Goal: Task Accomplishment & Management: Use online tool/utility

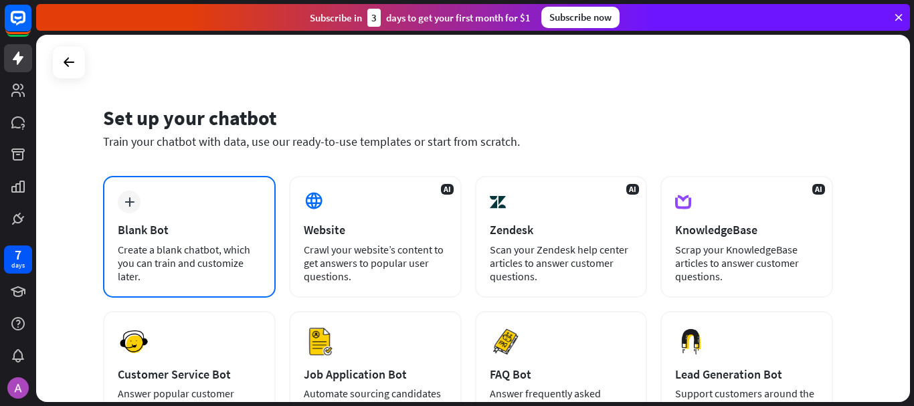
click at [143, 228] on div "Blank Bot" at bounding box center [189, 229] width 143 height 15
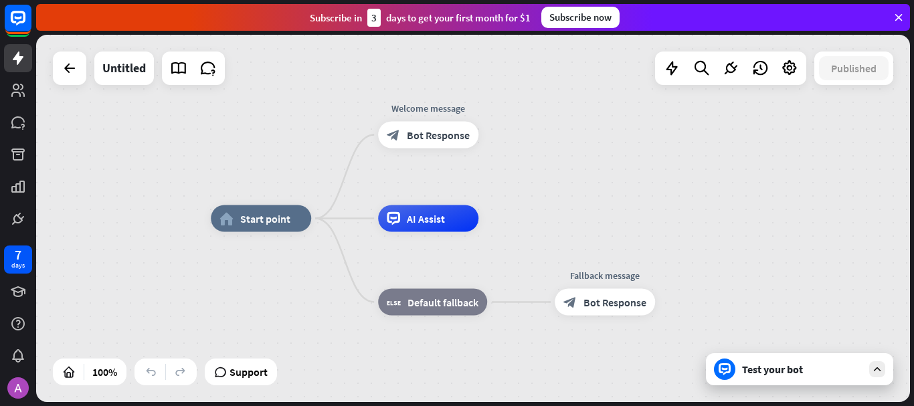
click at [13, 241] on div "7 days" at bounding box center [18, 203] width 36 height 406
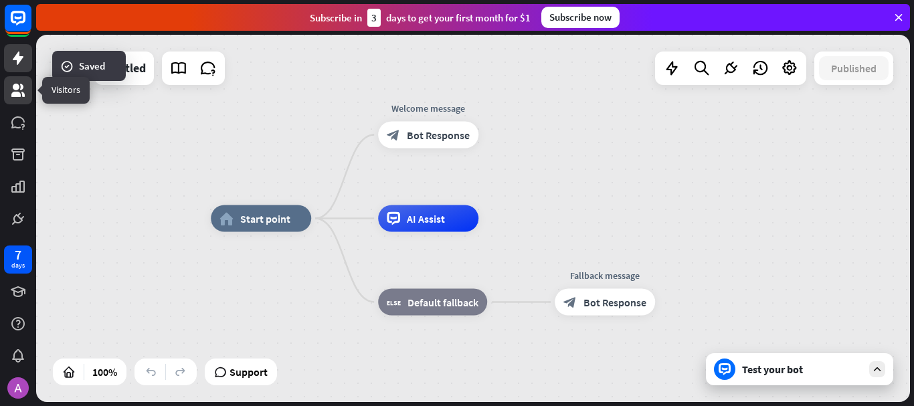
click at [27, 77] on link at bounding box center [18, 90] width 28 height 28
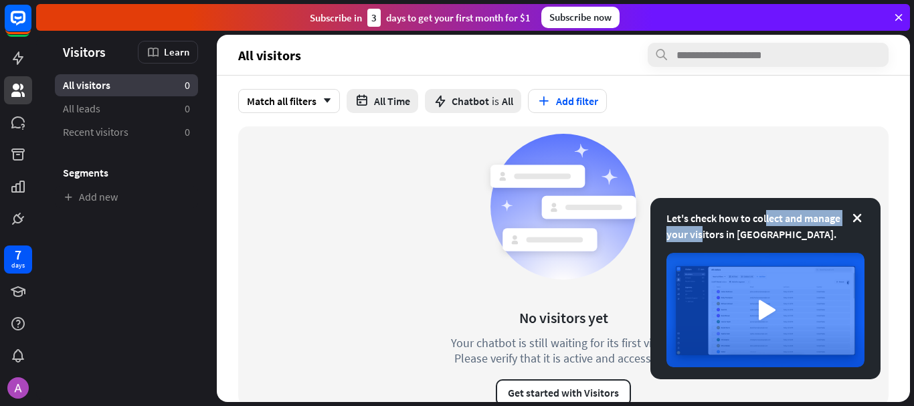
drag, startPoint x: 712, startPoint y: 217, endPoint x: 820, endPoint y: 214, distance: 107.8
click at [820, 214] on div "Let's check how to collect and manage your visitors in [GEOGRAPHIC_DATA]." at bounding box center [766, 226] width 198 height 32
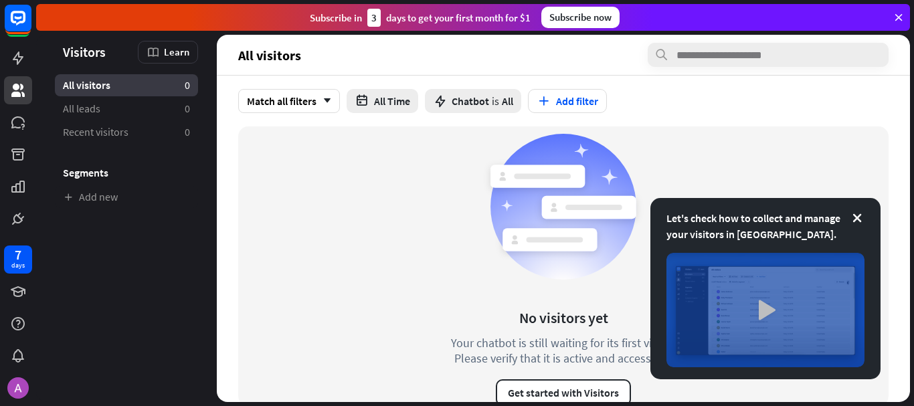
click at [752, 309] on img at bounding box center [766, 310] width 198 height 114
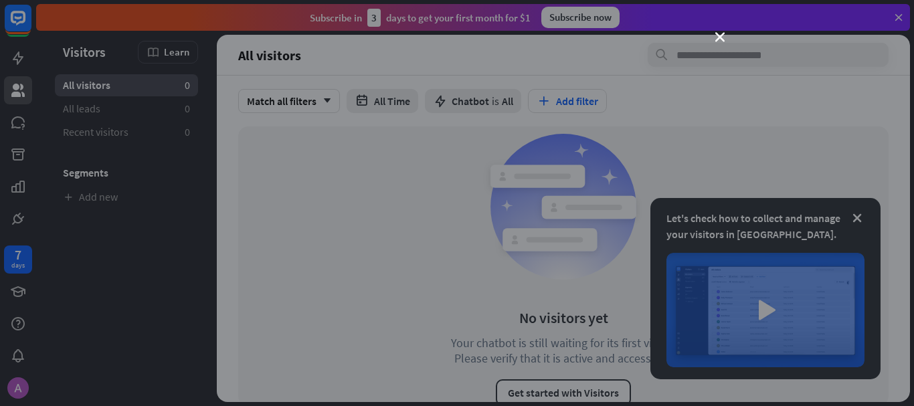
click at [29, 92] on div "close" at bounding box center [457, 203] width 914 height 406
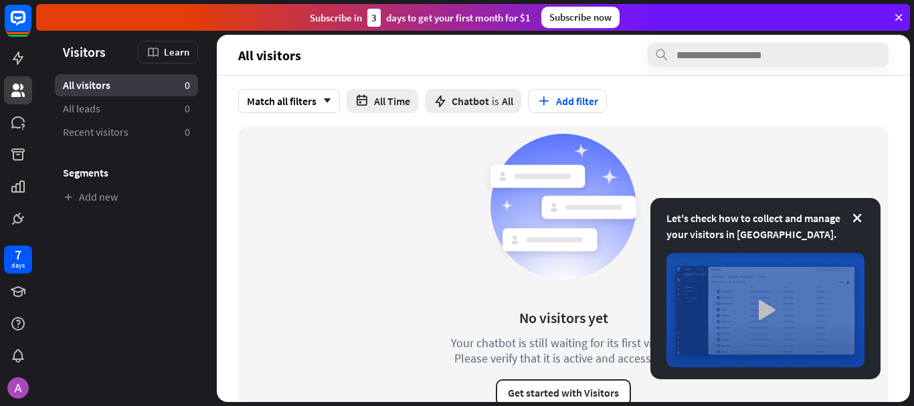
click at [773, 305] on img at bounding box center [766, 310] width 198 height 114
